Goal: Transaction & Acquisition: Purchase product/service

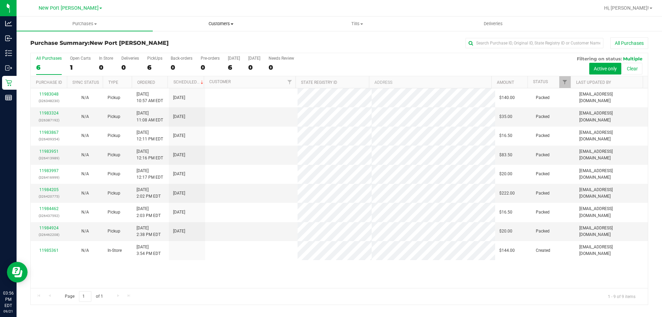
click at [223, 25] on span "Customers" at bounding box center [220, 24] width 135 height 6
click at [176, 43] on span "All customers" at bounding box center [178, 42] width 50 height 6
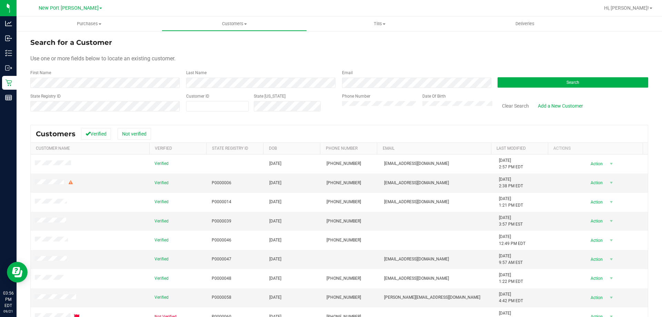
click at [42, 98] on label "State Registry ID" at bounding box center [45, 96] width 30 height 6
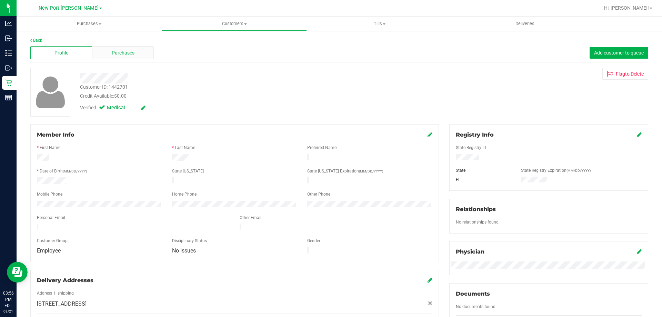
click at [136, 56] on div "Purchases" at bounding box center [123, 52] width 62 height 13
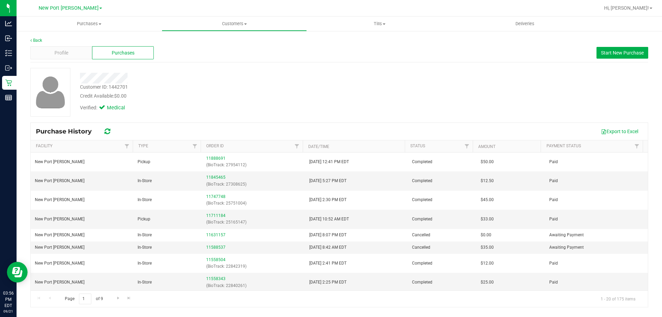
click at [611, 59] on div "Profile Purchases Start New Purchase" at bounding box center [339, 52] width 618 height 19
click at [612, 54] on span "Start New Purchase" at bounding box center [622, 53] width 43 height 6
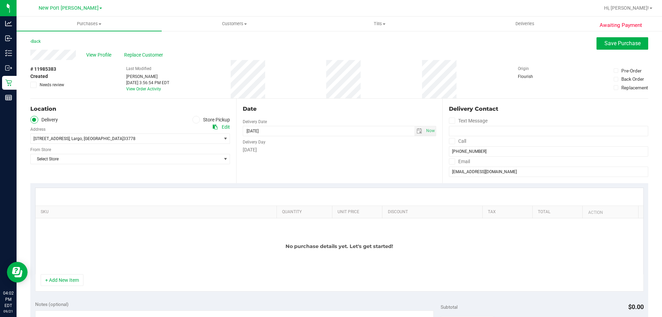
click at [195, 120] on icon at bounding box center [196, 120] width 4 height 0
click at [0, 0] on input "Store Pickup" at bounding box center [0, 0] width 0 height 0
drag, startPoint x: 61, startPoint y: 138, endPoint x: 65, endPoint y: 143, distance: 7.1
click at [66, 140] on span "Select Store" at bounding box center [126, 139] width 190 height 10
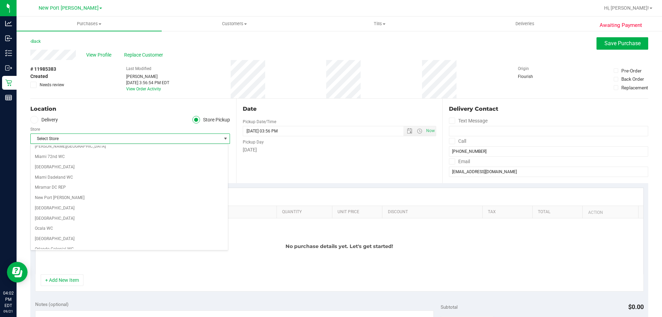
scroll to position [241, 0]
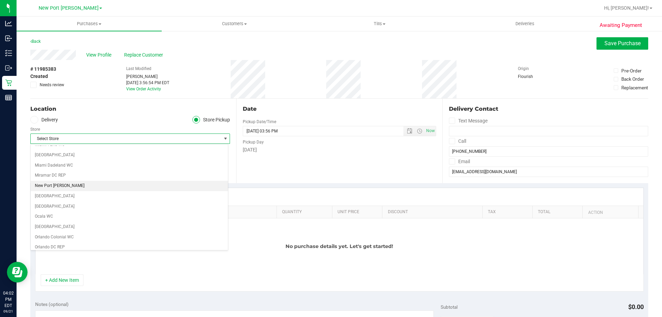
click at [51, 185] on li "New Port [PERSON_NAME]" at bounding box center [129, 186] width 197 height 10
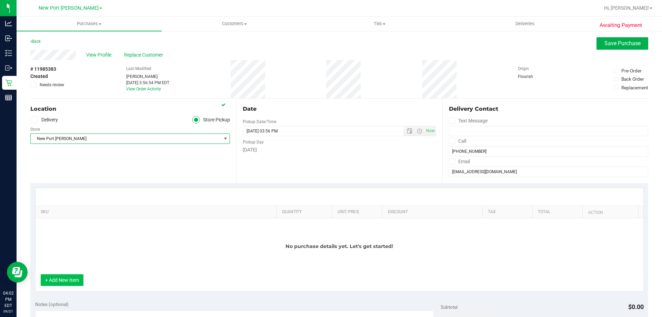
click at [60, 278] on button "+ Add New Item" at bounding box center [62, 280] width 43 height 12
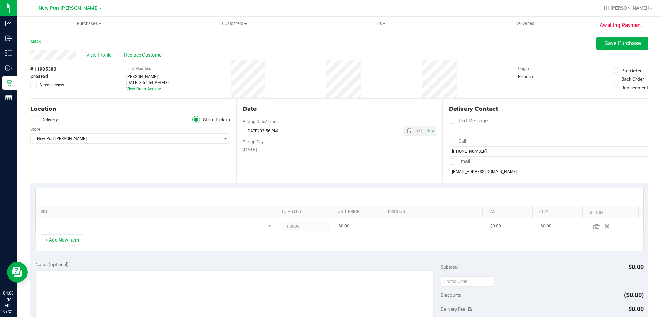
click at [74, 225] on span "NO DATA FOUND" at bounding box center [152, 226] width 225 height 10
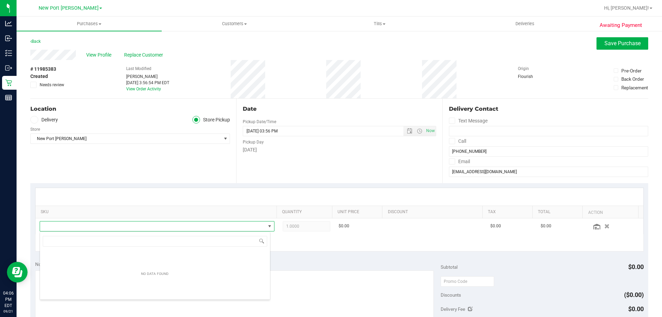
scroll to position [10, 229]
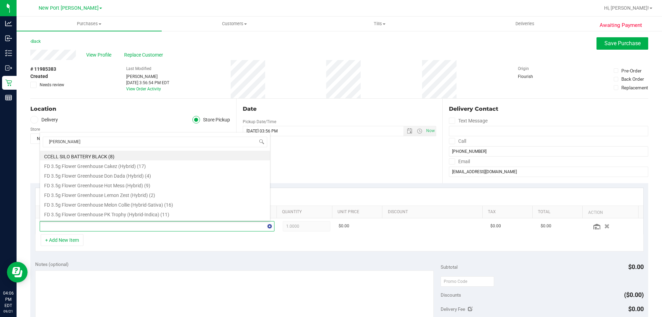
type input "yuzu"
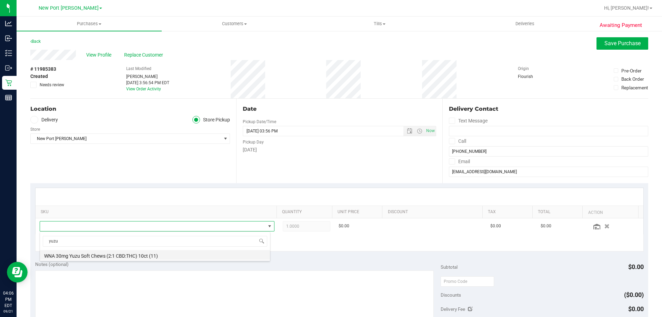
click at [95, 254] on li "WNA 30mg Yuzu Soft Chews (2:1 CBD:THC) 10ct (11)" at bounding box center [155, 255] width 230 height 10
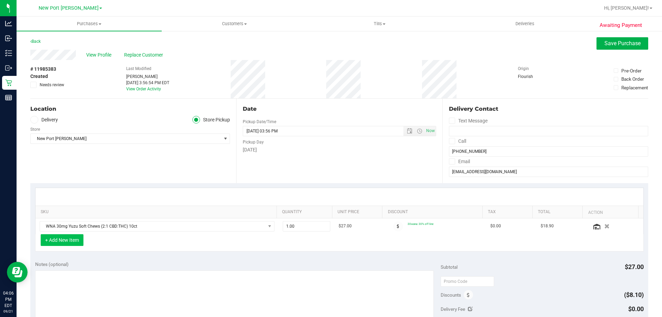
click at [73, 241] on button "+ Add New Item" at bounding box center [62, 240] width 43 height 12
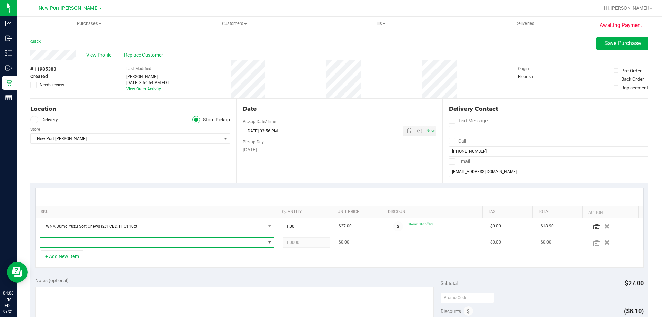
click at [106, 243] on span "NO DATA FOUND" at bounding box center [152, 242] width 225 height 10
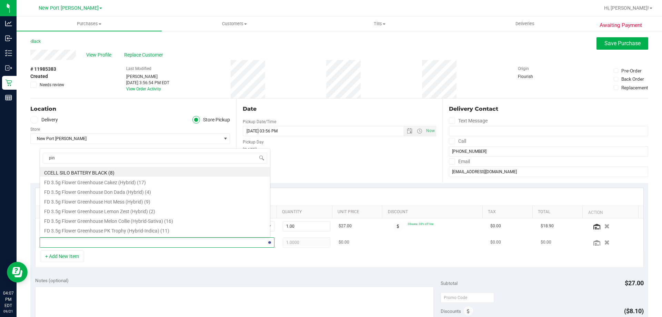
type input "pine"
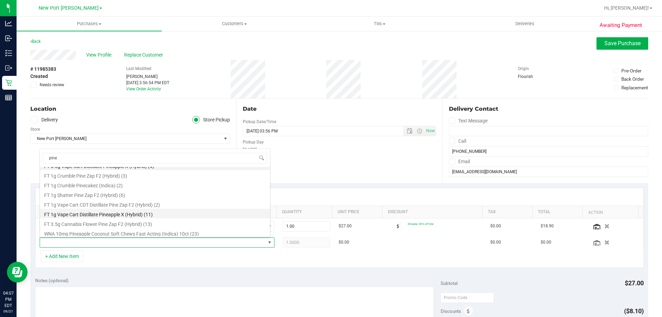
scroll to position [8, 0]
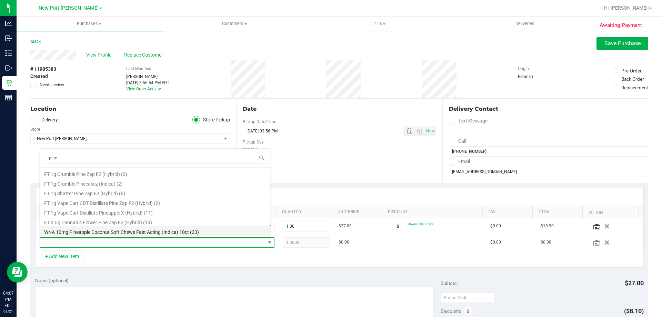
click at [103, 233] on li "WNA 10mg Pineapple Coconut Soft Chews Fast Acting (Indica) 10ct (23)" at bounding box center [155, 231] width 230 height 10
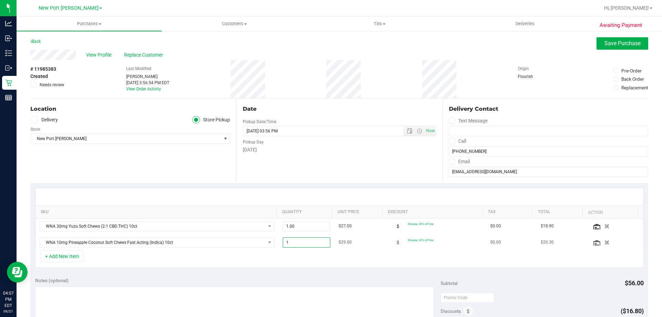
drag, startPoint x: 292, startPoint y: 247, endPoint x: 294, endPoint y: 242, distance: 5.7
click at [294, 242] on span "1.00 1" at bounding box center [307, 242] width 48 height 10
click at [294, 242] on input "1" at bounding box center [306, 242] width 47 height 10
type input "2"
type input "2.00"
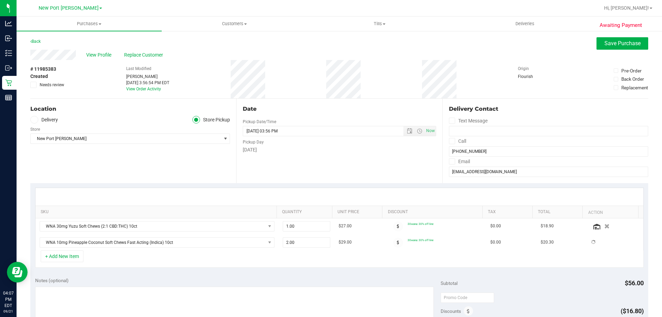
click at [270, 259] on div "+ Add New Item" at bounding box center [339, 258] width 608 height 17
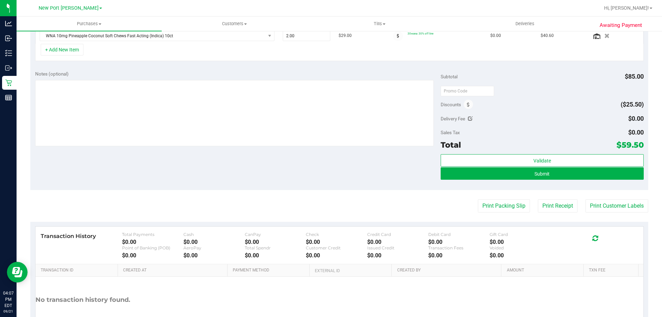
scroll to position [207, 0]
click at [526, 174] on button "Submit" at bounding box center [541, 173] width 203 height 12
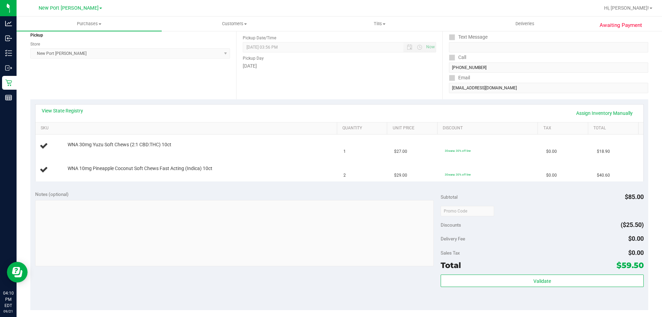
scroll to position [138, 0]
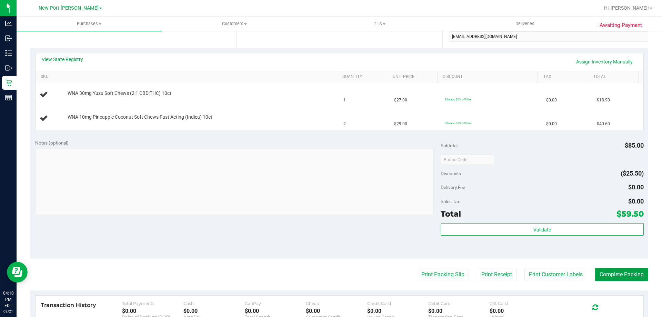
click at [631, 272] on button "Complete Packing" at bounding box center [621, 274] width 53 height 13
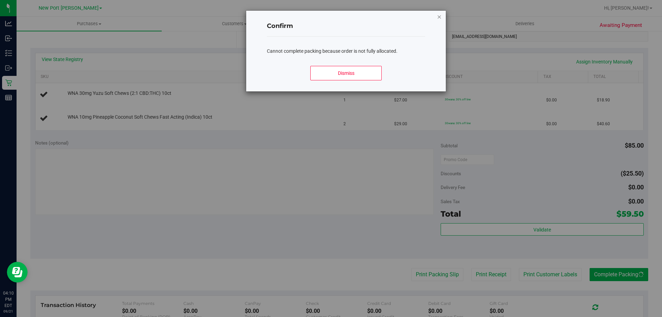
click at [438, 17] on icon "Close modal" at bounding box center [439, 16] width 5 height 8
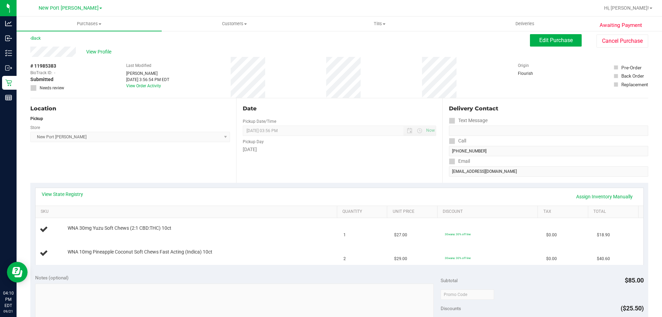
scroll to position [0, 0]
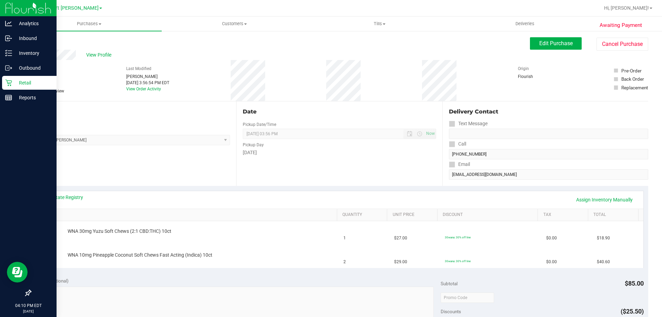
click at [13, 81] on p "Retail" at bounding box center [32, 83] width 41 height 8
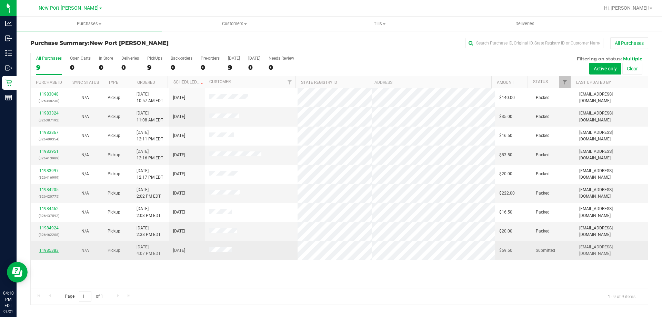
click at [49, 251] on link "11985383" at bounding box center [48, 250] width 19 height 5
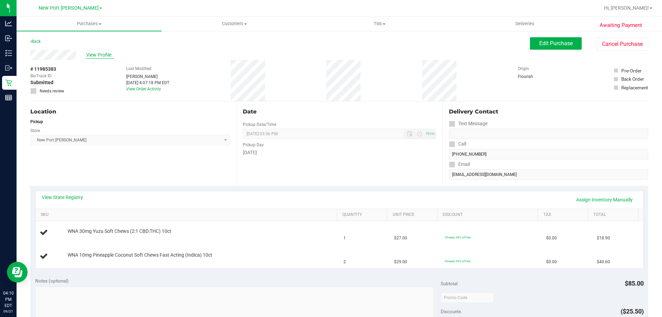
click at [101, 55] on span "View Profile" at bounding box center [100, 54] width 28 height 7
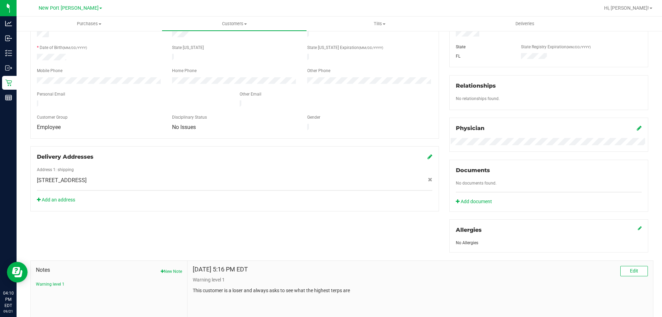
scroll to position [138, 0]
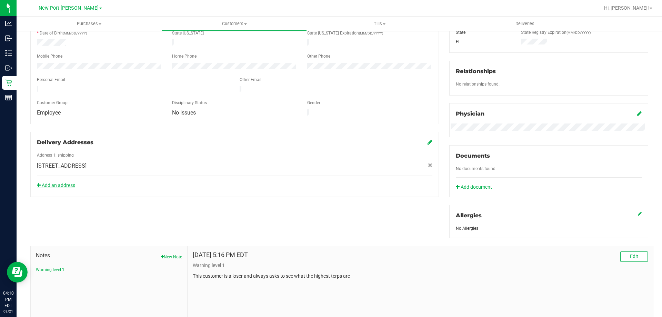
click at [72, 182] on link "Add an address" at bounding box center [56, 185] width 38 height 6
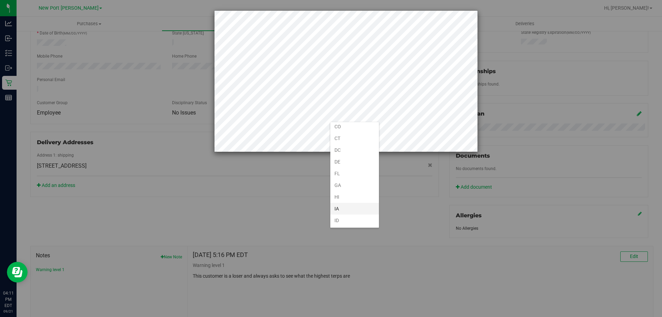
scroll to position [69, 0]
click at [339, 166] on li "FL" at bounding box center [354, 166] width 49 height 12
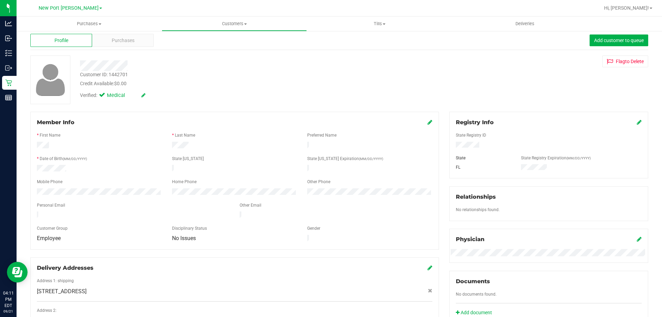
scroll to position [0, 0]
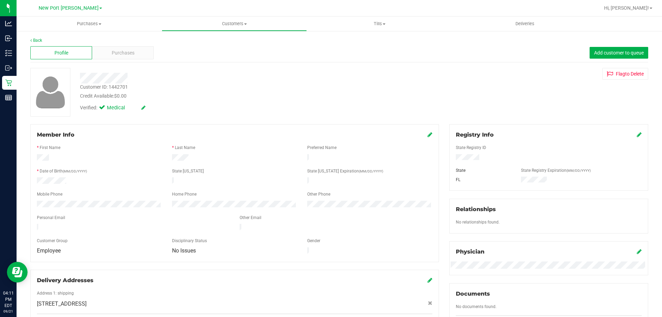
click at [637, 135] on icon at bounding box center [639, 135] width 5 height 6
click at [410, 157] on div "Member Info * First Name * Last Name Preferred Name * Date of Birth (MM/DD/YYYY…" at bounding box center [339, 302] width 628 height 356
